Goal: Task Accomplishment & Management: Use online tool/utility

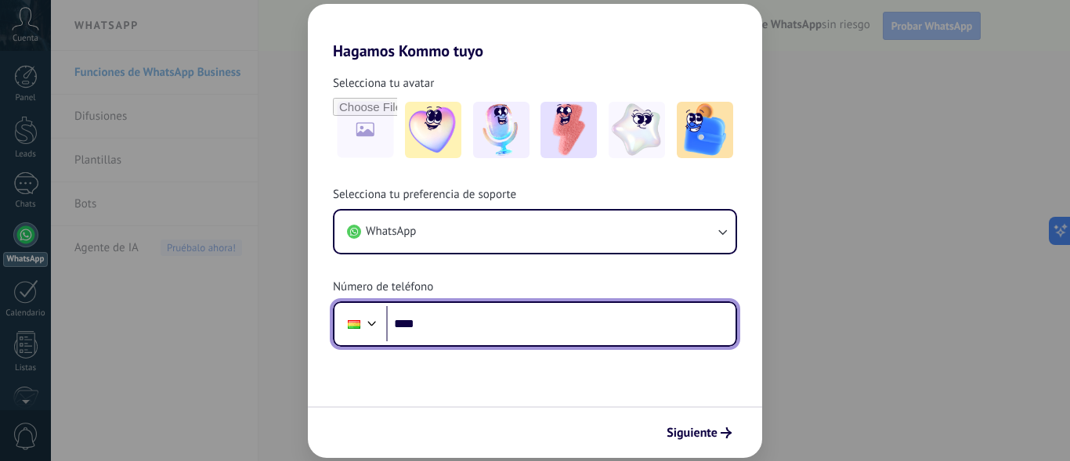
click at [490, 313] on input "****" at bounding box center [560, 324] width 349 height 36
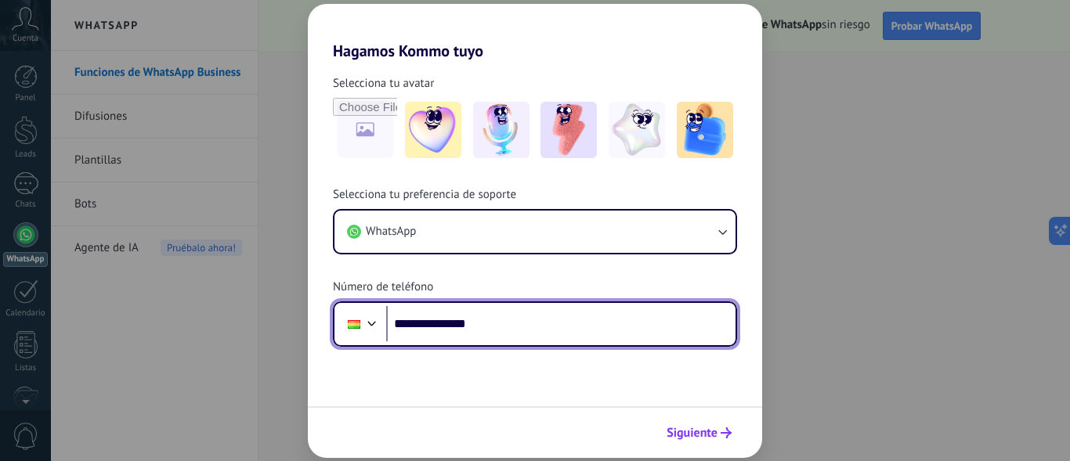
type input "**********"
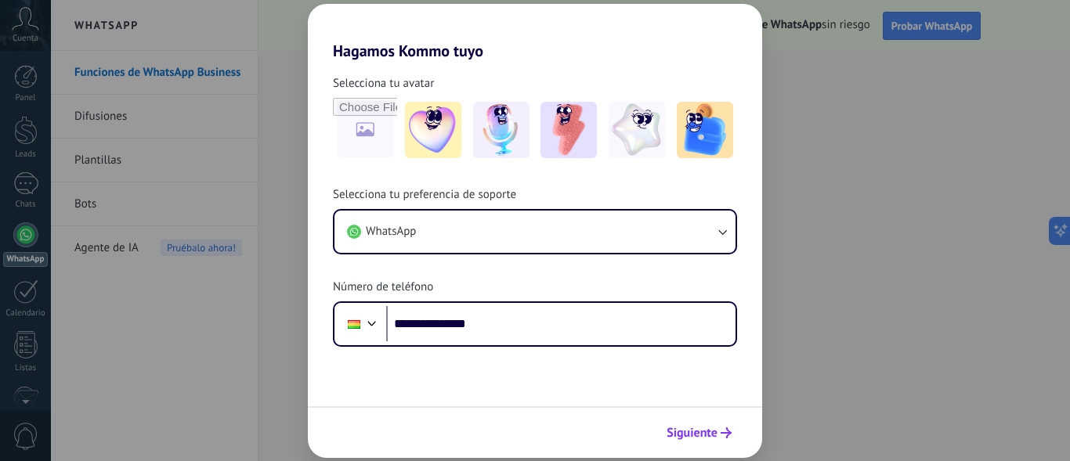
click at [717, 431] on span "Siguiente" at bounding box center [698, 433] width 65 height 11
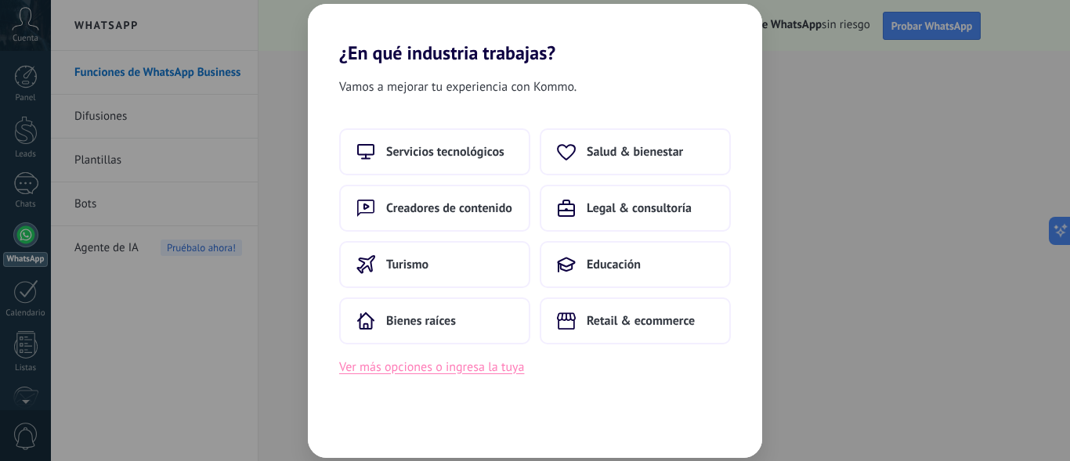
click at [441, 364] on button "Ver más opciones o ingresa la tuya" at bounding box center [431, 367] width 185 height 20
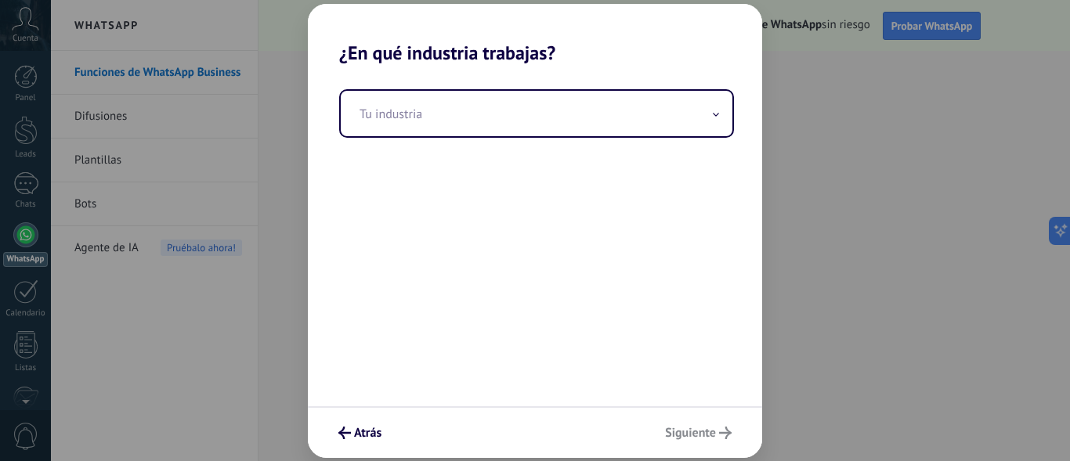
click at [481, 138] on div "Tu industria" at bounding box center [535, 235] width 454 height 342
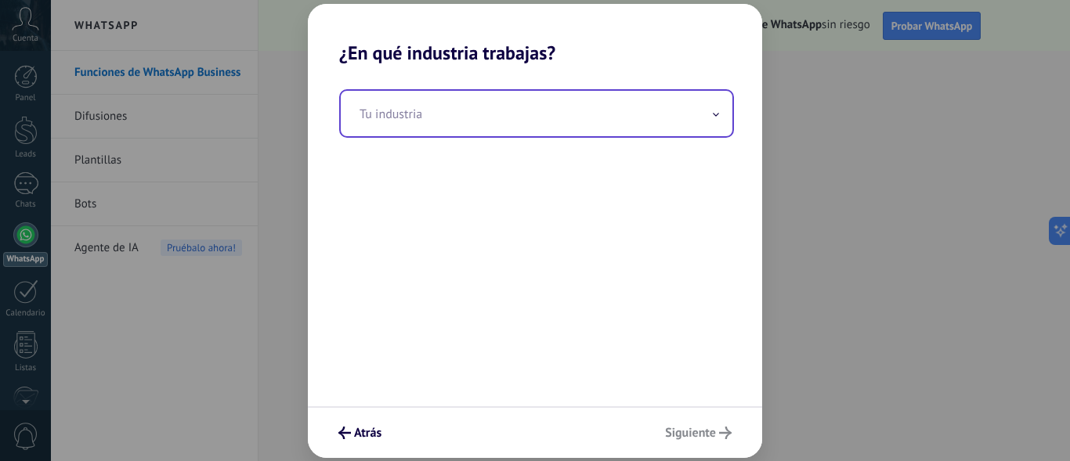
click at [489, 114] on input "text" at bounding box center [537, 113] width 392 height 45
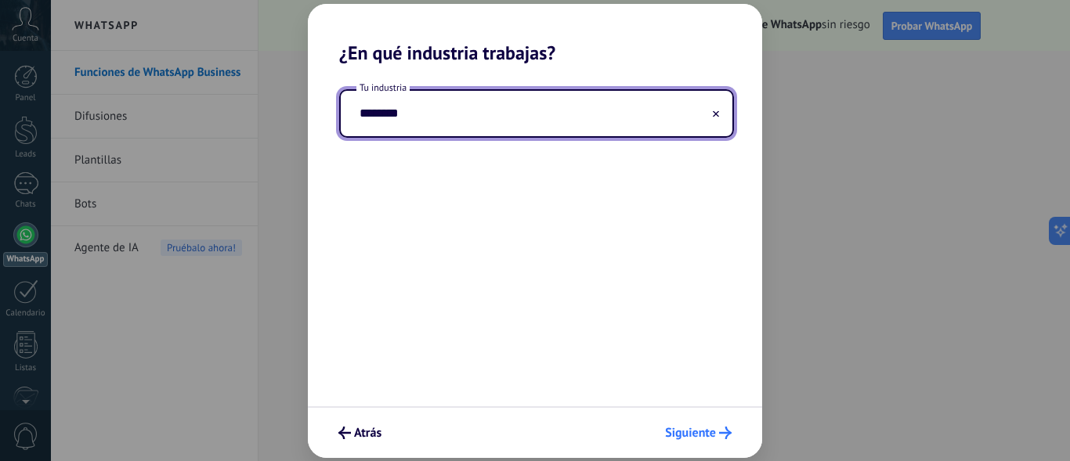
type input "********"
click at [670, 443] on button "Siguiente" at bounding box center [698, 433] width 81 height 27
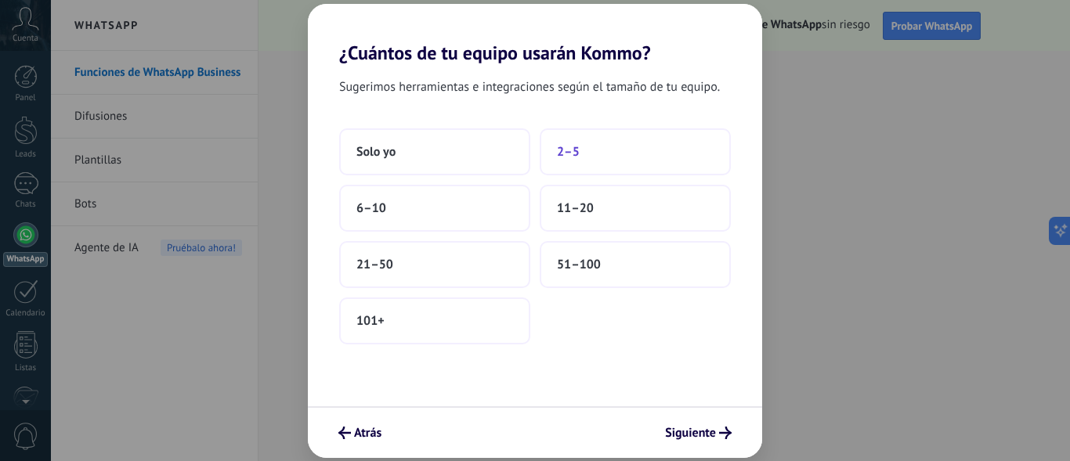
click at [587, 166] on button "2–5" at bounding box center [635, 151] width 191 height 47
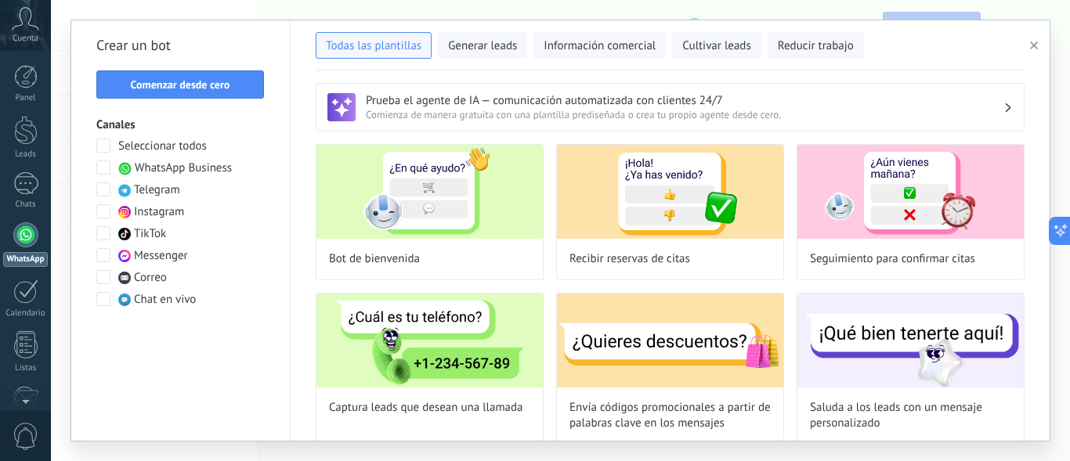
click at [197, 171] on span "WhatsApp Business" at bounding box center [183, 169] width 97 height 16
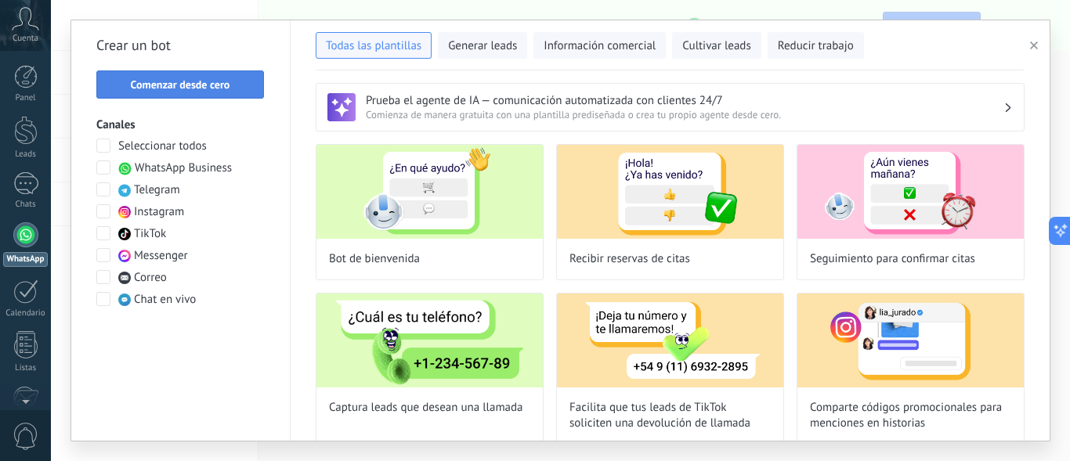
click at [178, 85] on span "Comenzar desde cero" at bounding box center [180, 84] width 99 height 11
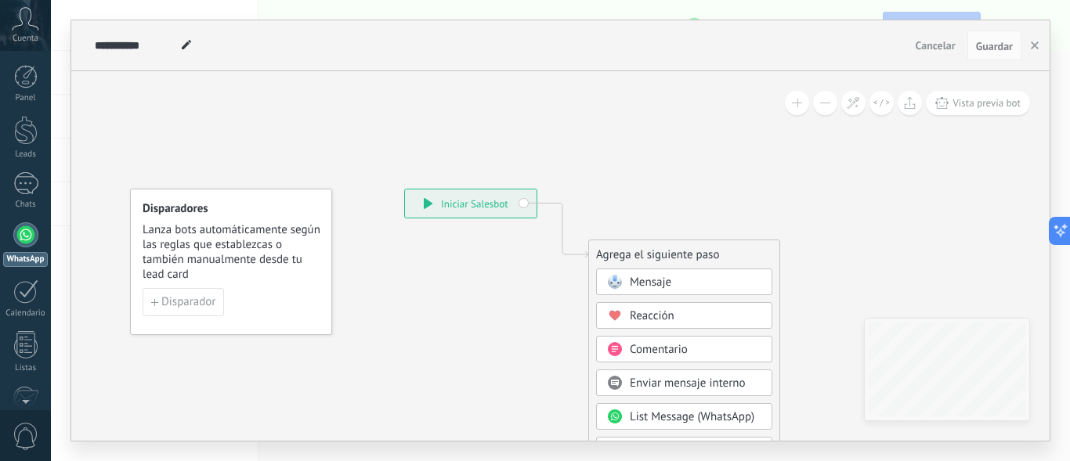
click at [31, 229] on div at bounding box center [25, 234] width 25 height 25
click at [30, 189] on div at bounding box center [25, 183] width 25 height 23
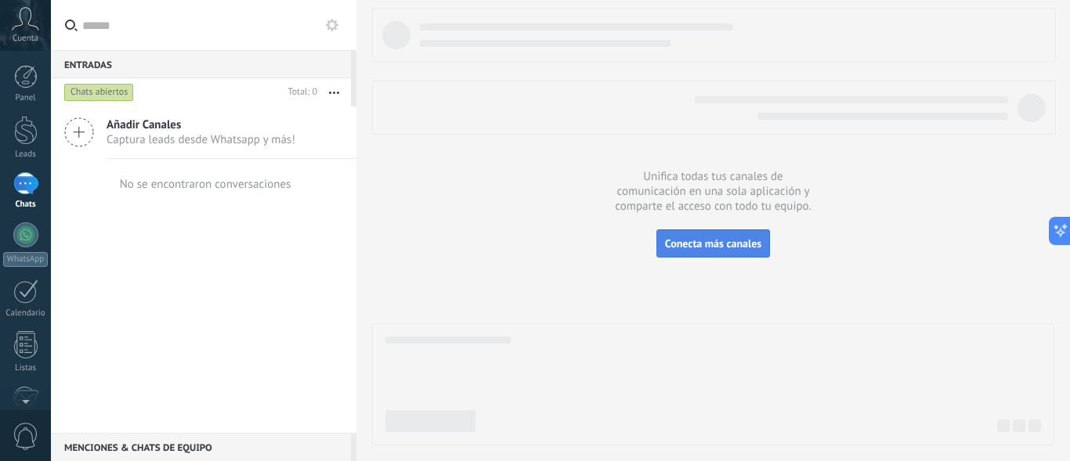
click at [752, 250] on span "Conecta más canales" at bounding box center [713, 243] width 96 height 14
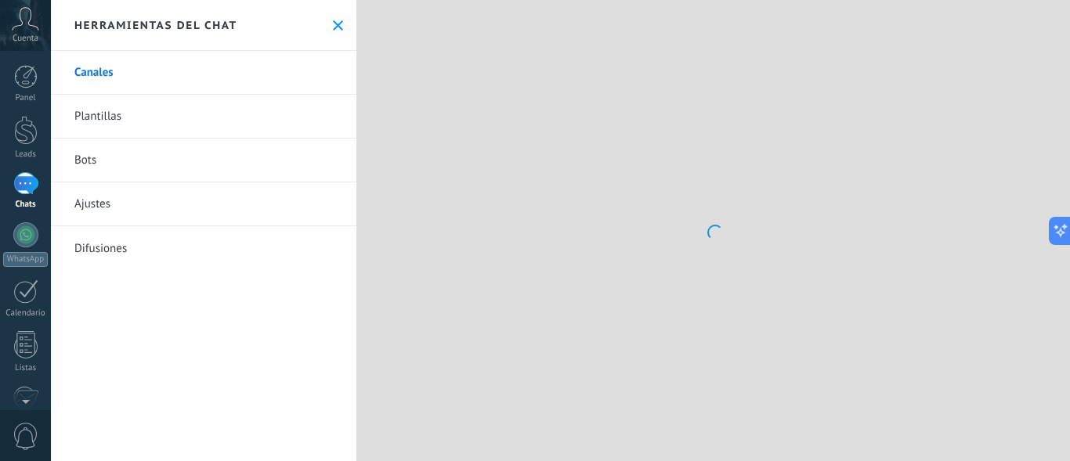
click at [331, 31] on button at bounding box center [337, 25] width 13 height 13
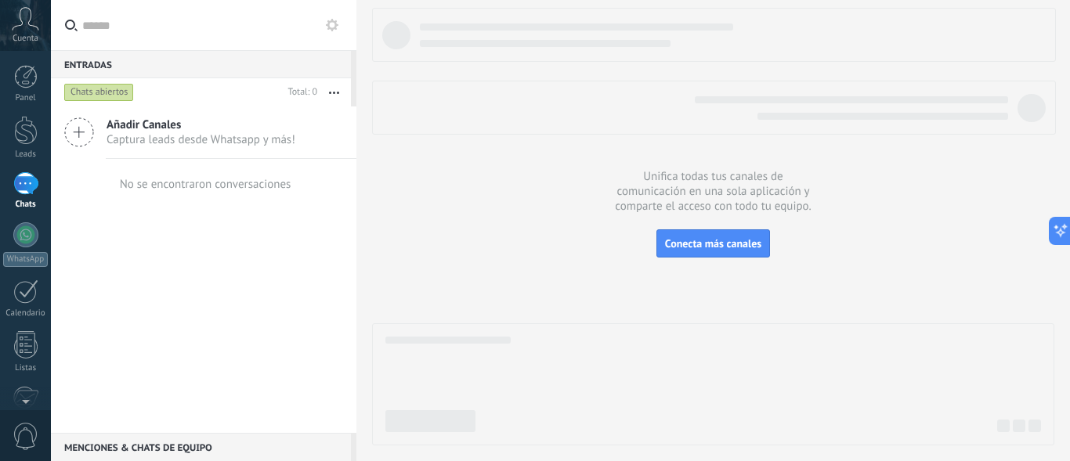
click at [84, 132] on icon at bounding box center [79, 132] width 30 height 30
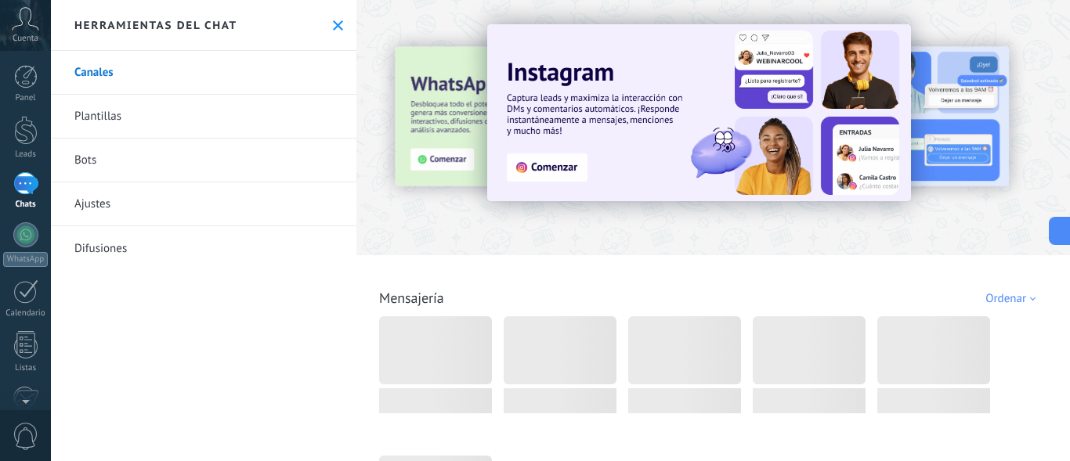
click at [342, 22] on div "Herramientas del chat" at bounding box center [203, 25] width 305 height 51
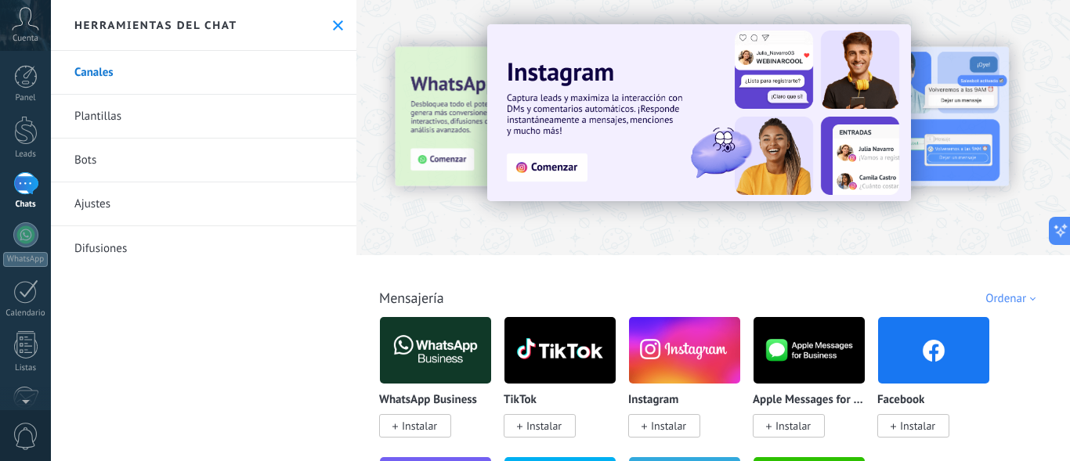
click at [331, 23] on button at bounding box center [337, 25] width 13 height 13
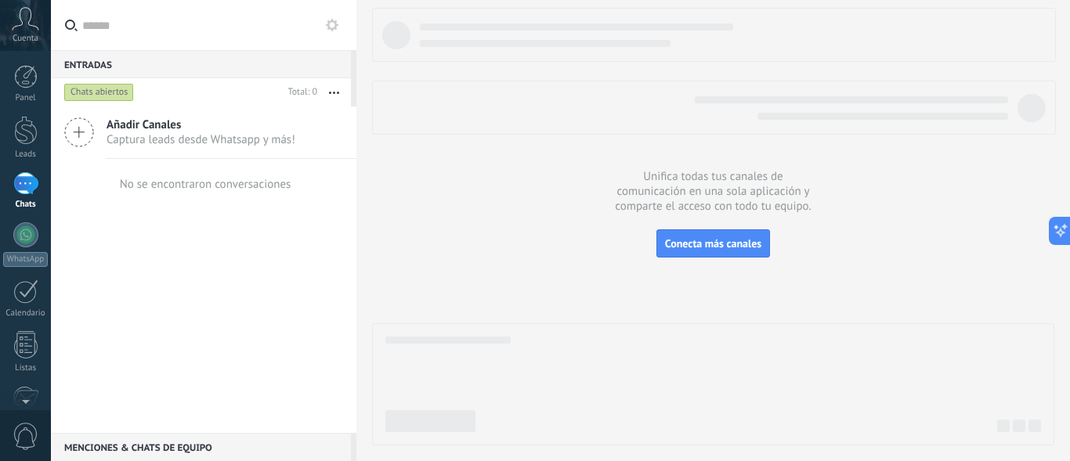
click at [82, 94] on div "Chats abiertos" at bounding box center [99, 92] width 70 height 19
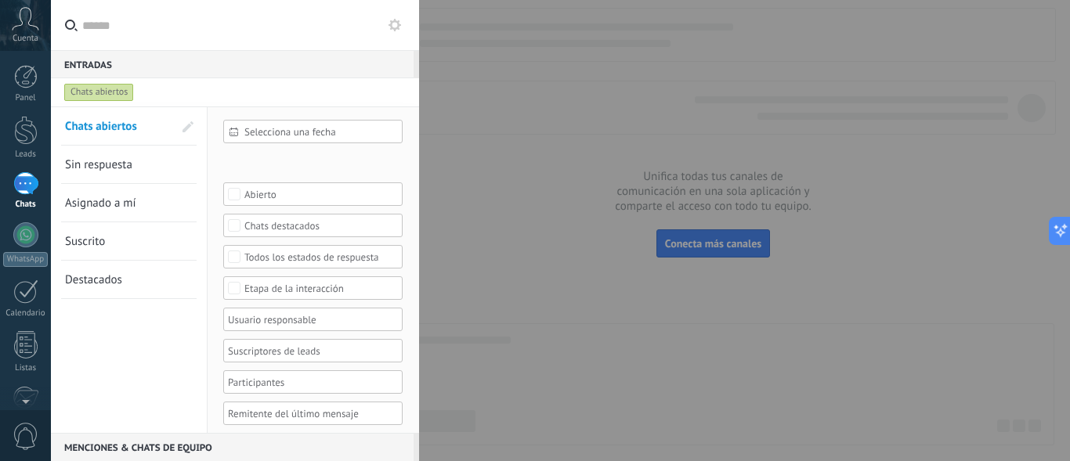
click at [82, 94] on div "Chats abiertos" at bounding box center [99, 92] width 70 height 19
click at [37, 89] on link "Panel" at bounding box center [25, 84] width 51 height 38
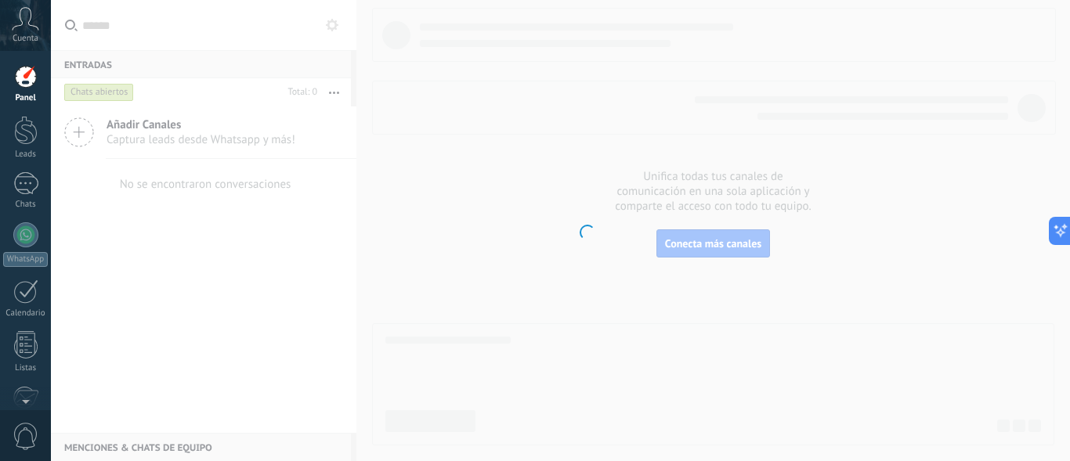
click at [31, 31] on div "Cuenta" at bounding box center [25, 25] width 51 height 51
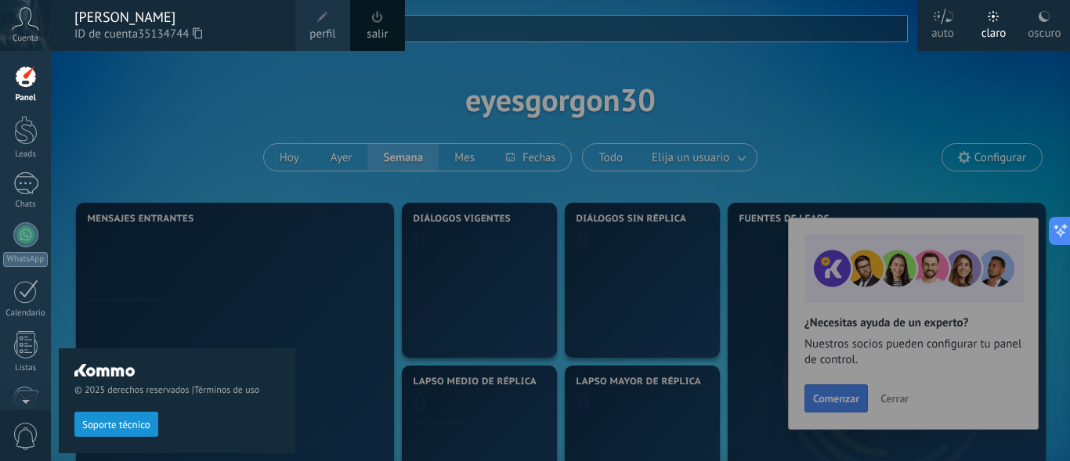
click at [37, 115] on div "Panel Leads Chats WhatsApp Clientes" at bounding box center [25, 333] width 51 height 536
click at [30, 98] on div "Panel" at bounding box center [25, 98] width 45 height 10
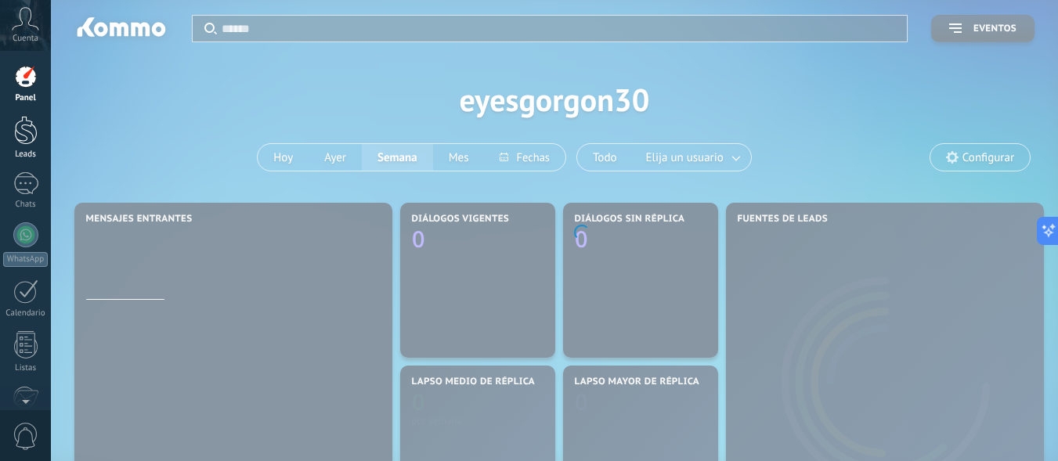
click at [29, 136] on div at bounding box center [25, 130] width 23 height 29
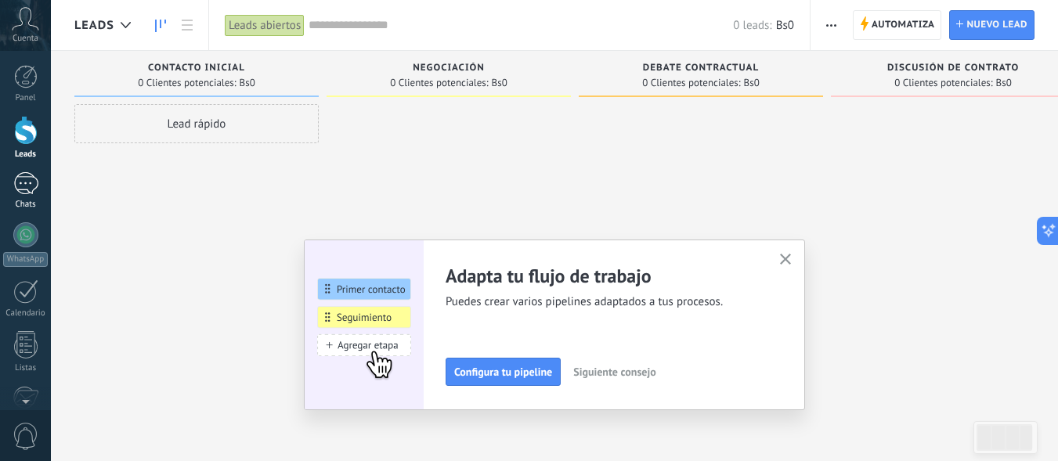
click at [23, 179] on div at bounding box center [25, 183] width 25 height 23
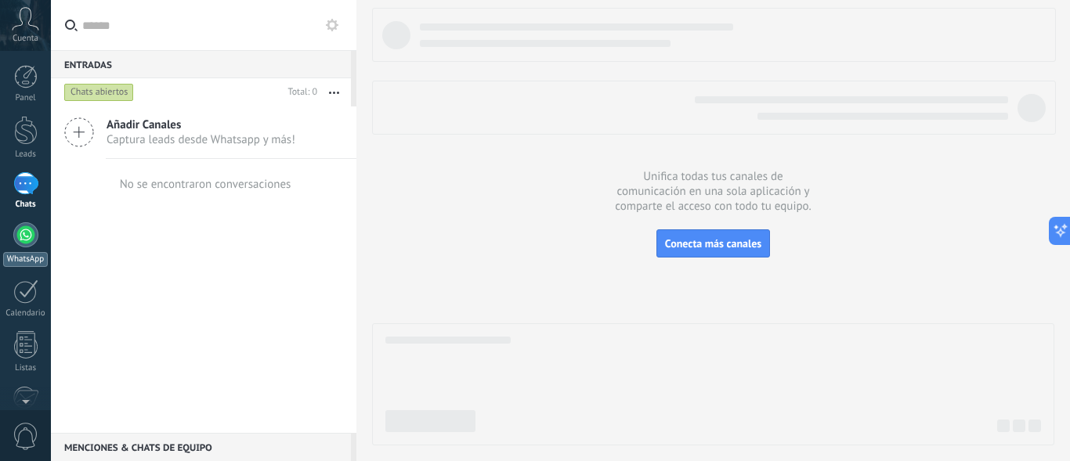
click at [31, 240] on div at bounding box center [25, 234] width 25 height 25
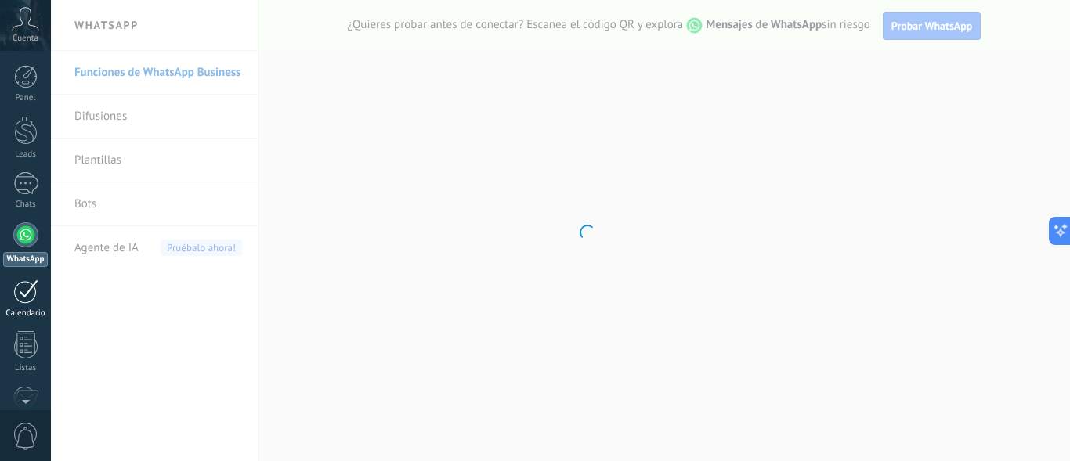
click at [31, 305] on link "Calendario" at bounding box center [25, 299] width 51 height 39
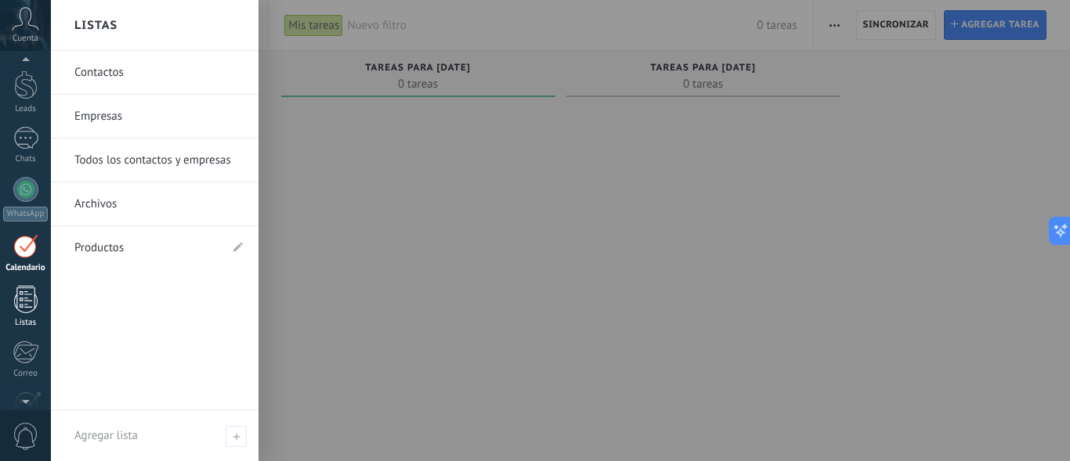
click at [31, 304] on div at bounding box center [25, 299] width 23 height 27
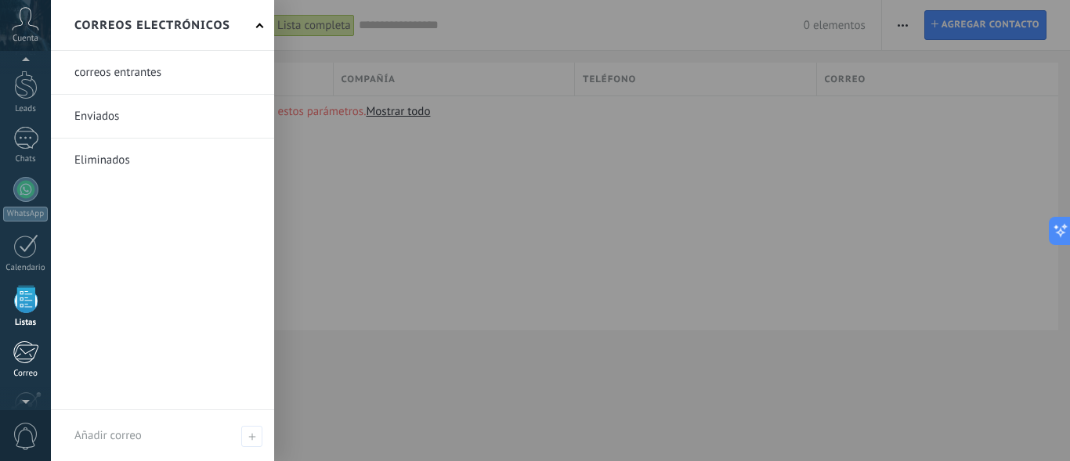
click at [41, 357] on link "Correo" at bounding box center [25, 360] width 51 height 38
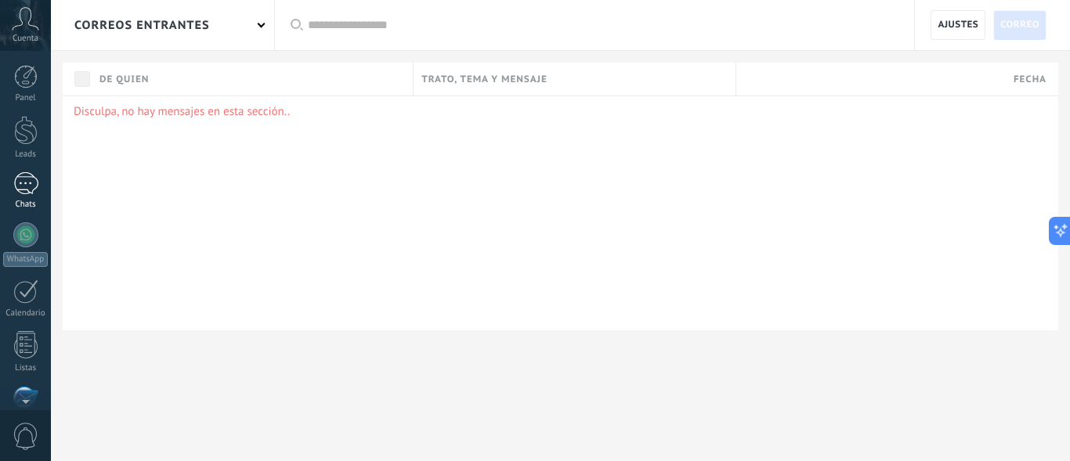
click at [23, 179] on div at bounding box center [25, 183] width 25 height 23
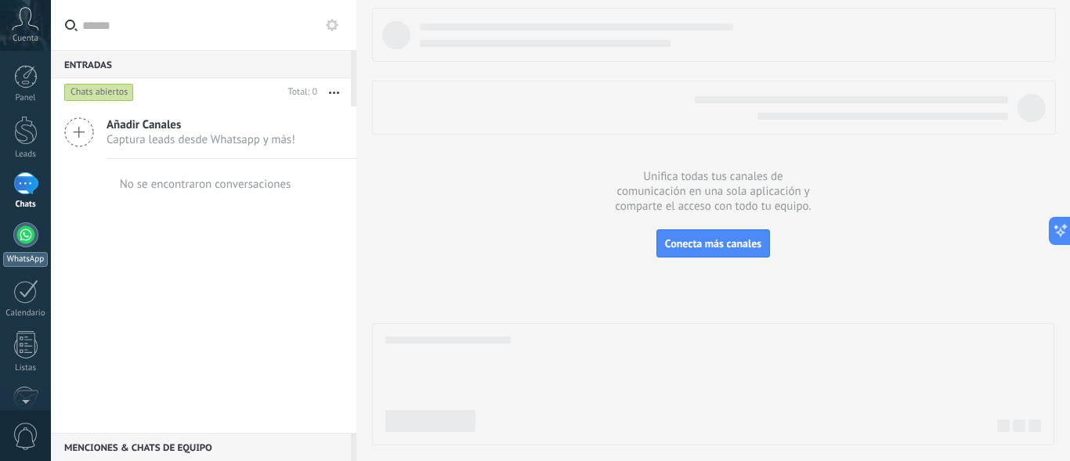
click at [23, 240] on div at bounding box center [25, 234] width 25 height 25
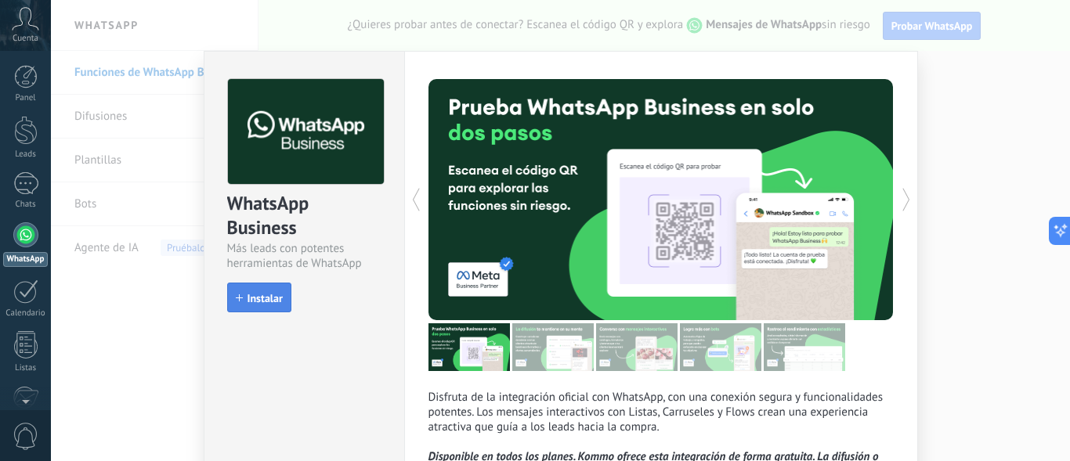
click at [247, 303] on span "Instalar" at bounding box center [264, 298] width 35 height 11
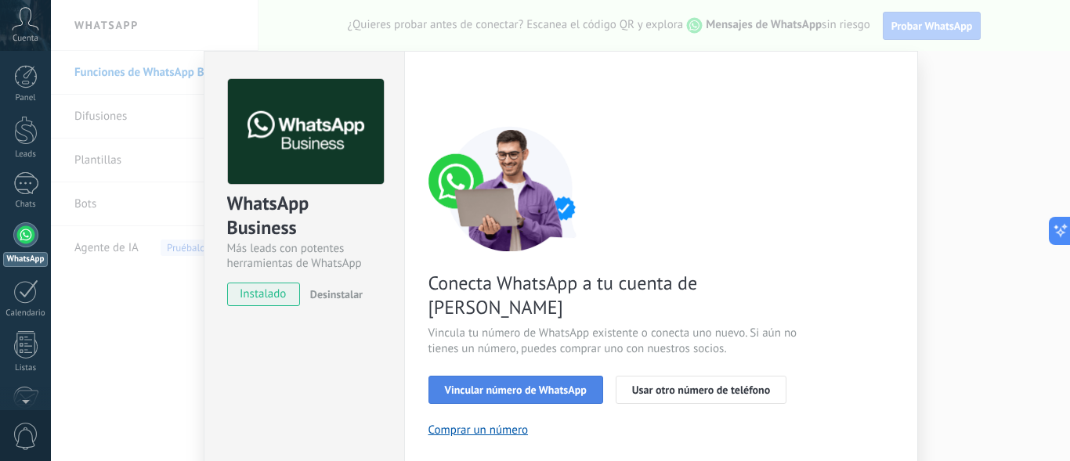
click at [548, 384] on span "Vincular número de WhatsApp" at bounding box center [516, 389] width 142 height 11
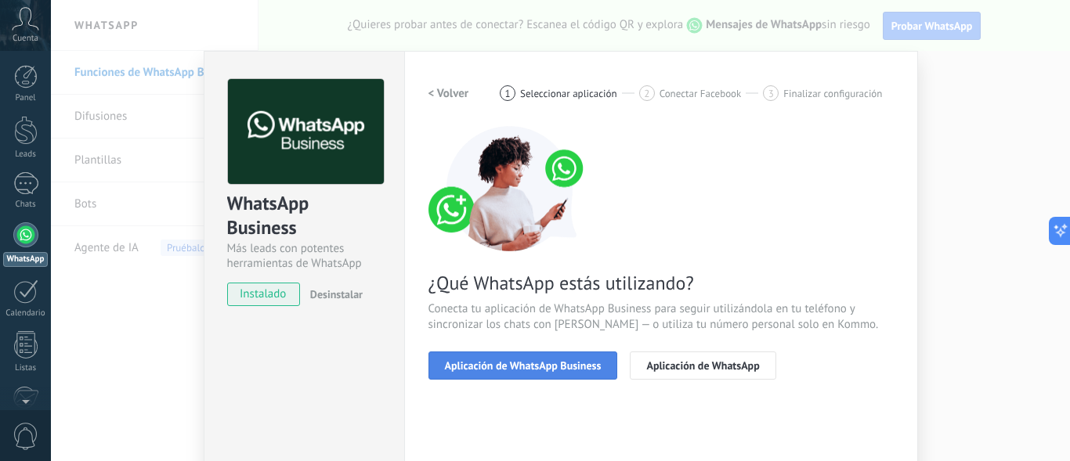
click at [561, 373] on button "Aplicación de WhatsApp Business" at bounding box center [523, 366] width 190 height 28
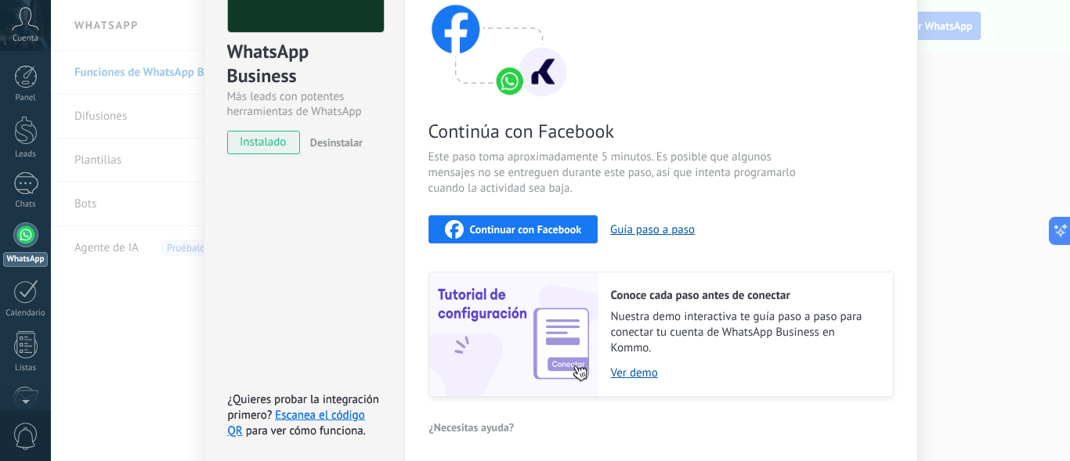
scroll to position [149, 0]
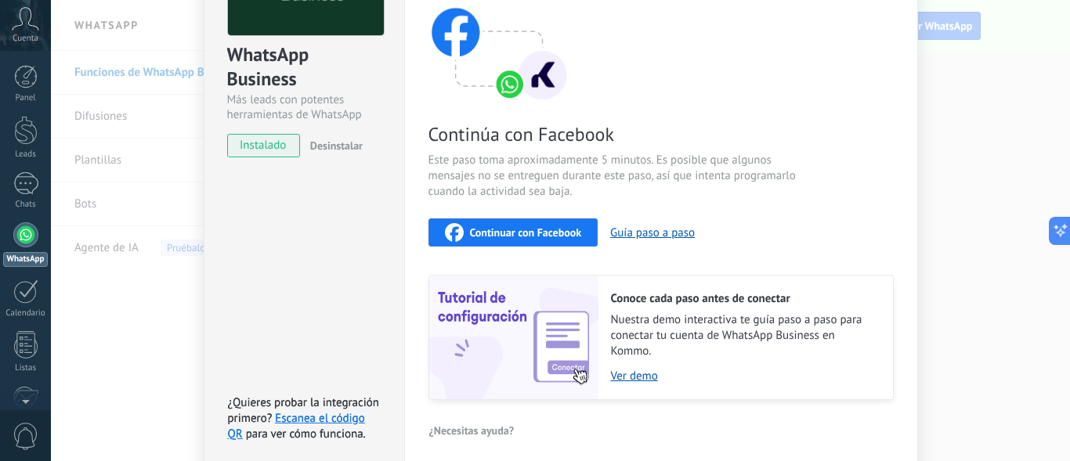
click at [529, 233] on span "Continuar con Facebook" at bounding box center [526, 232] width 112 height 11
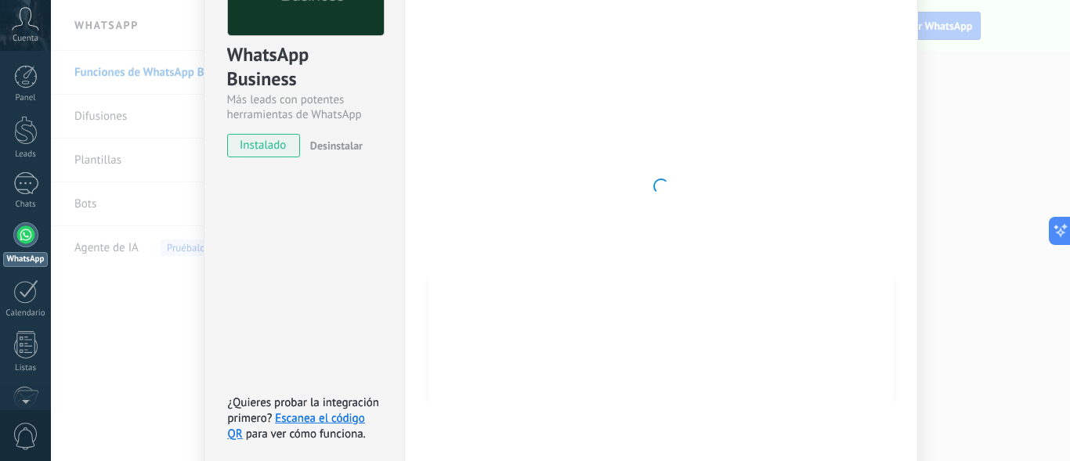
scroll to position [63, 0]
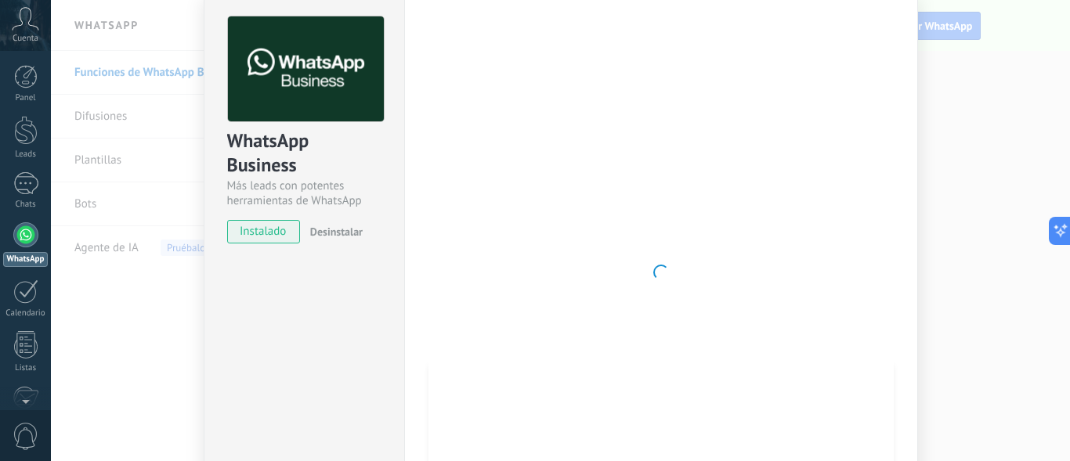
click at [428, 281] on div at bounding box center [660, 272] width 465 height 512
click at [554, 280] on div at bounding box center [660, 272] width 465 height 512
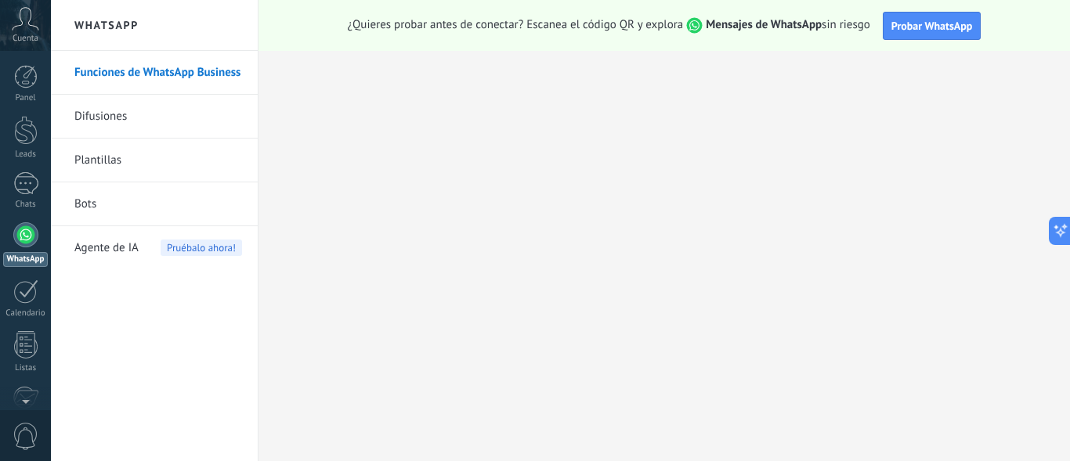
scroll to position [0, 0]
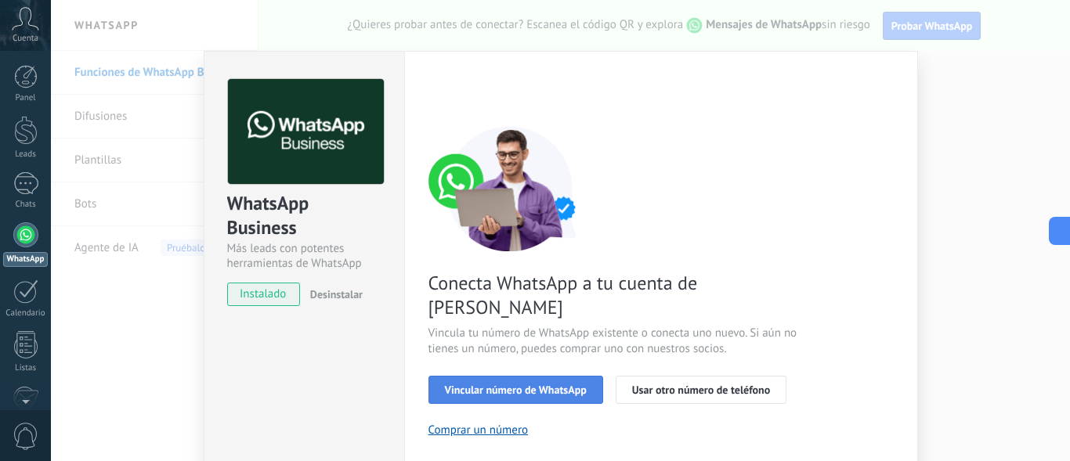
click at [540, 384] on span "Vincular número de WhatsApp" at bounding box center [516, 389] width 142 height 11
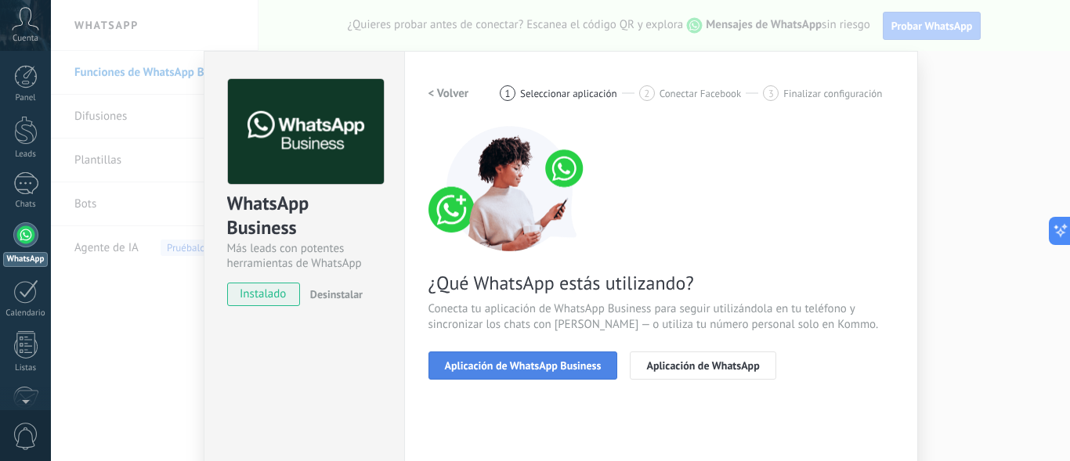
click at [519, 372] on button "Aplicación de WhatsApp Business" at bounding box center [523, 366] width 190 height 28
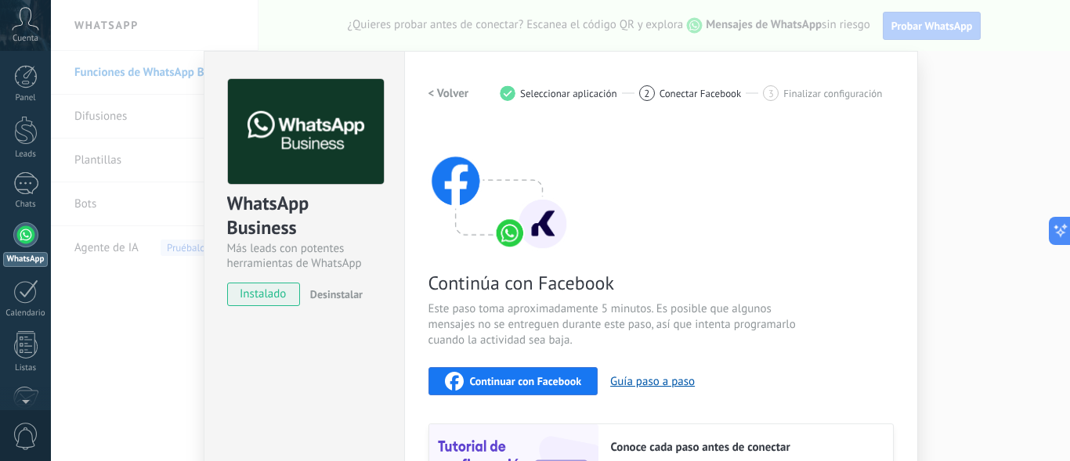
click at [536, 379] on span "Continuar con Facebook" at bounding box center [526, 381] width 112 height 11
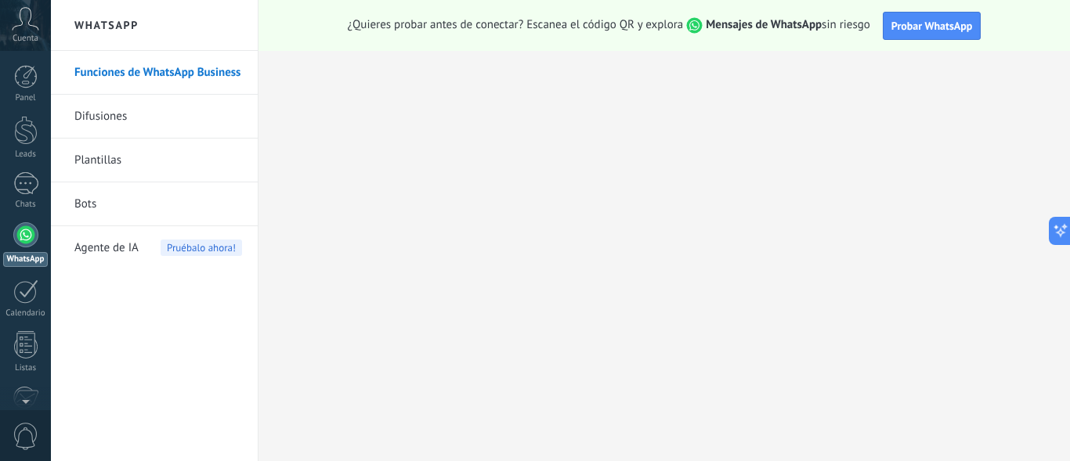
click at [135, 74] on link "Funciones de WhatsApp Business" at bounding box center [158, 73] width 168 height 44
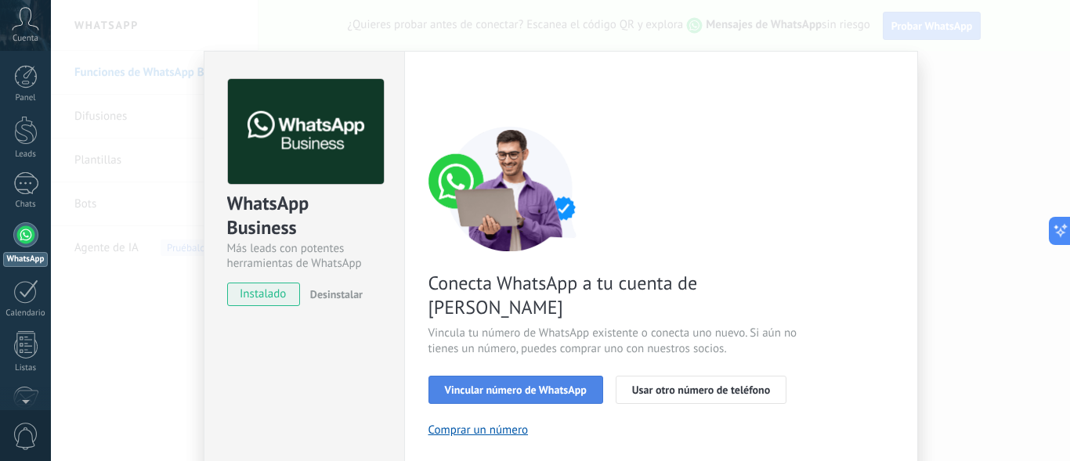
click at [512, 384] on span "Vincular número de WhatsApp" at bounding box center [516, 389] width 142 height 11
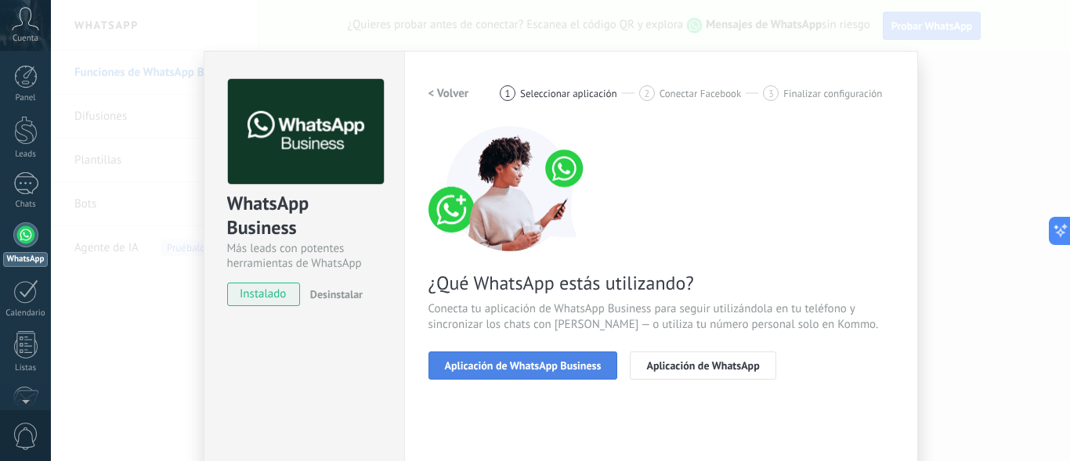
click at [532, 377] on button "Aplicación de WhatsApp Business" at bounding box center [523, 366] width 190 height 28
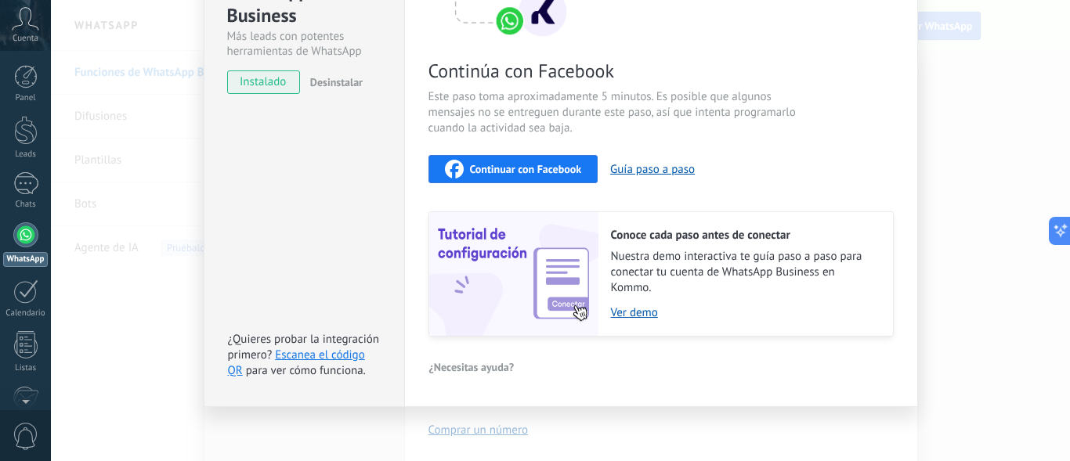
scroll to position [214, 0]
click at [621, 312] on link "Ver demo" at bounding box center [744, 311] width 266 height 15
